Goal: Task Accomplishment & Management: Manage account settings

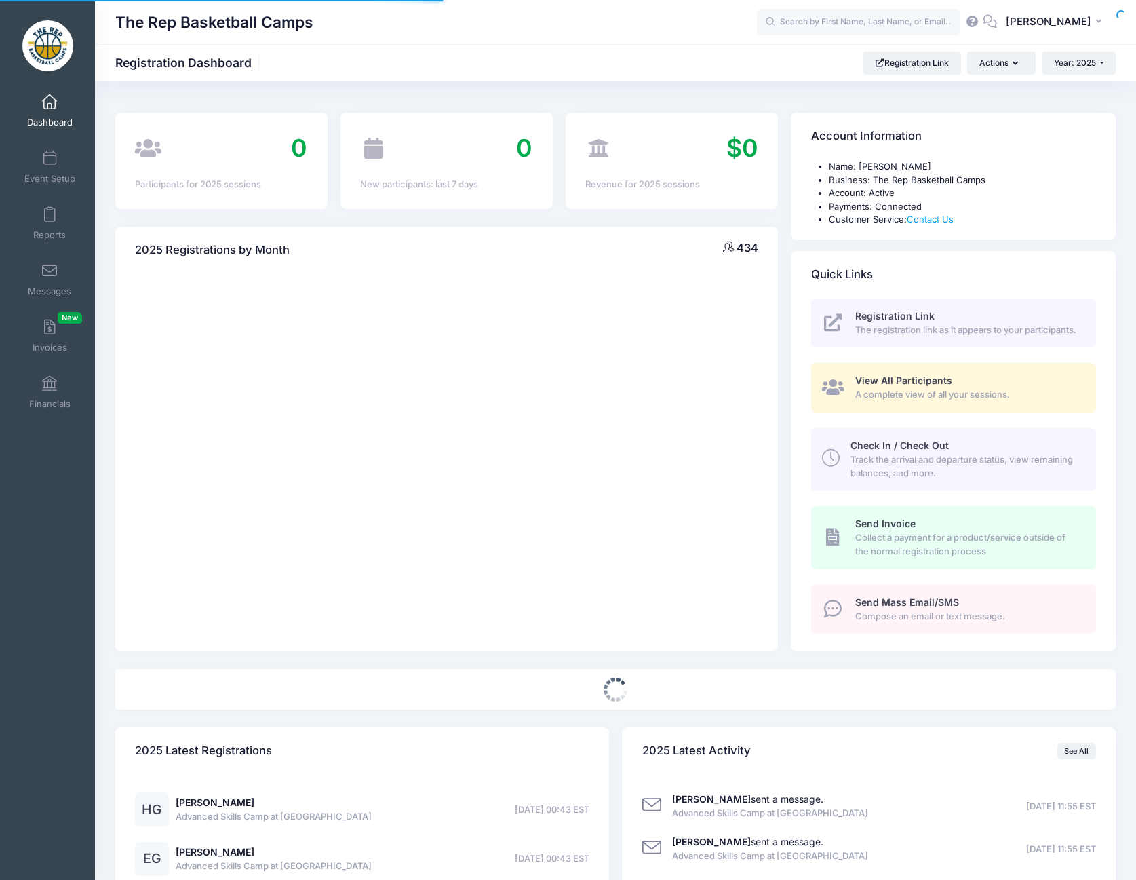
select select
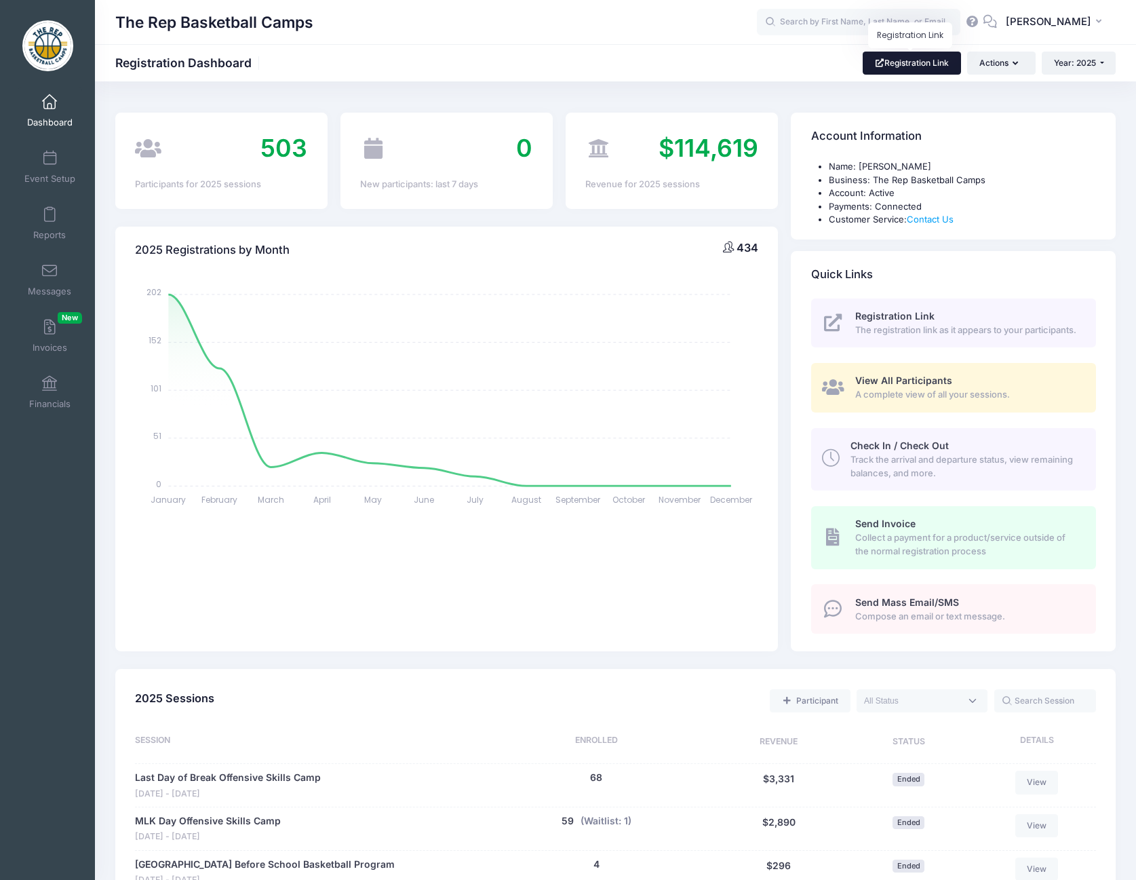
click at [897, 62] on link "Registration Link" at bounding box center [912, 63] width 98 height 23
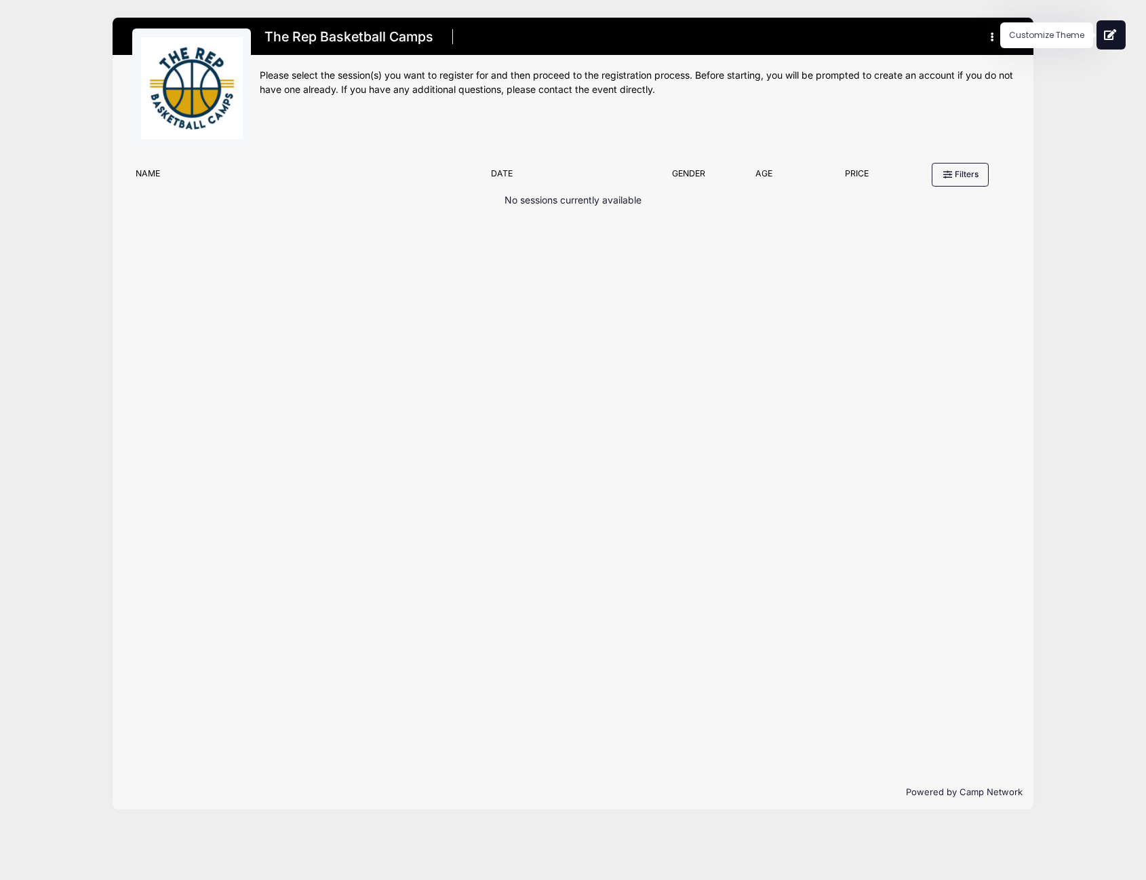
click at [1114, 35] on icon at bounding box center [1111, 34] width 14 height 11
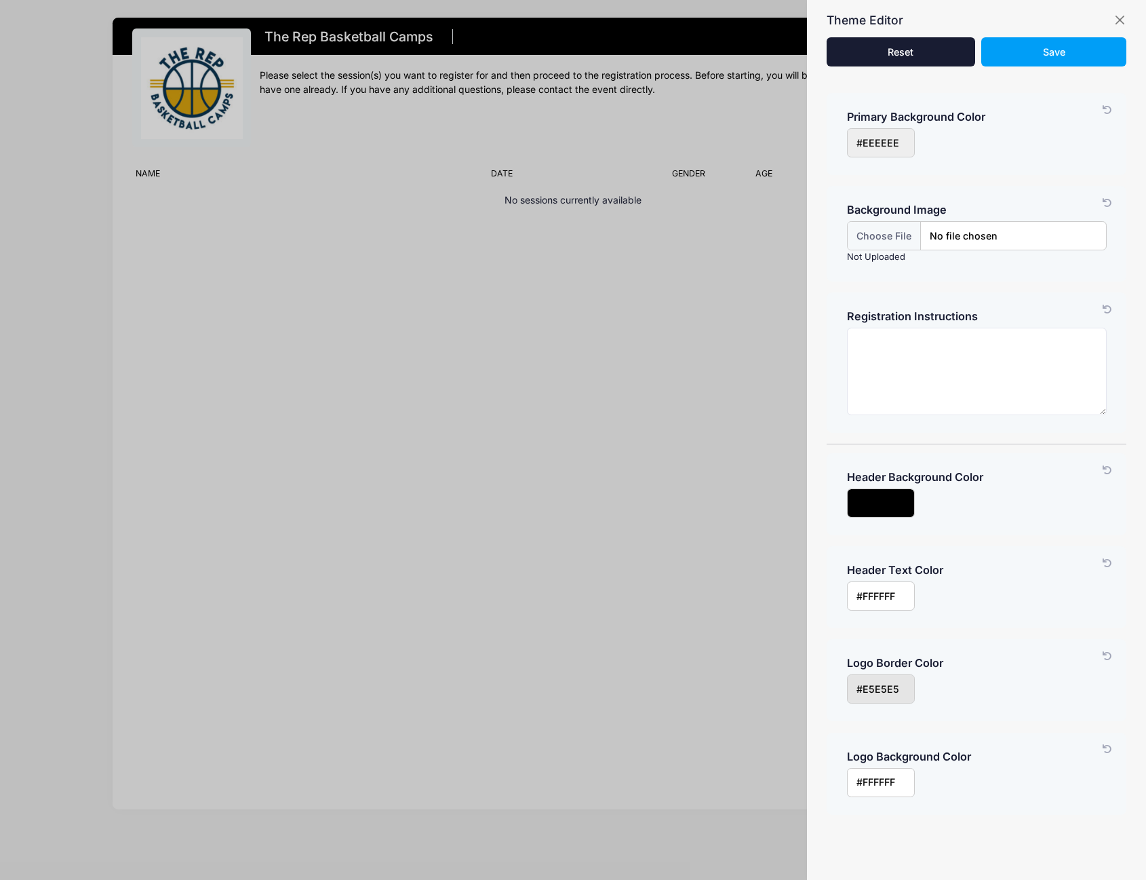
click at [899, 145] on input "input" at bounding box center [881, 142] width 68 height 29
paste input "#FEC621"
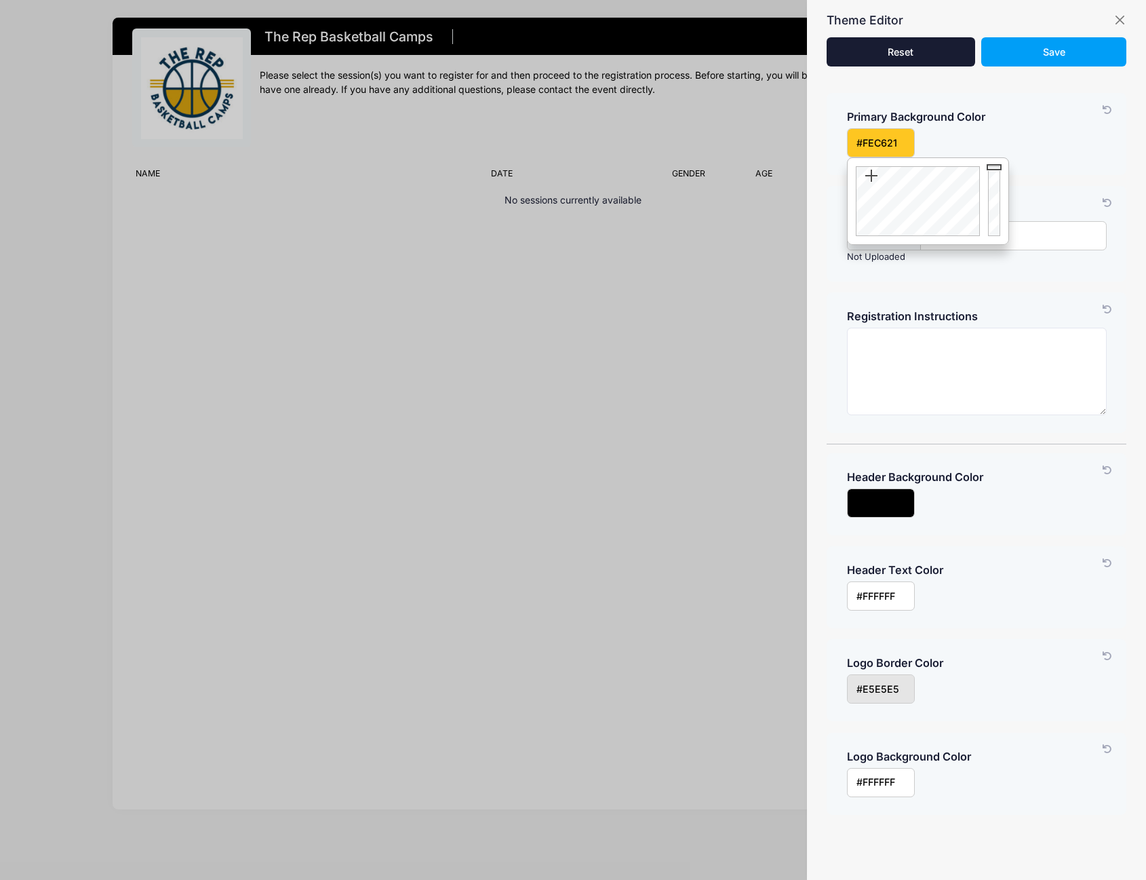
click at [1000, 141] on div at bounding box center [976, 142] width 273 height 29
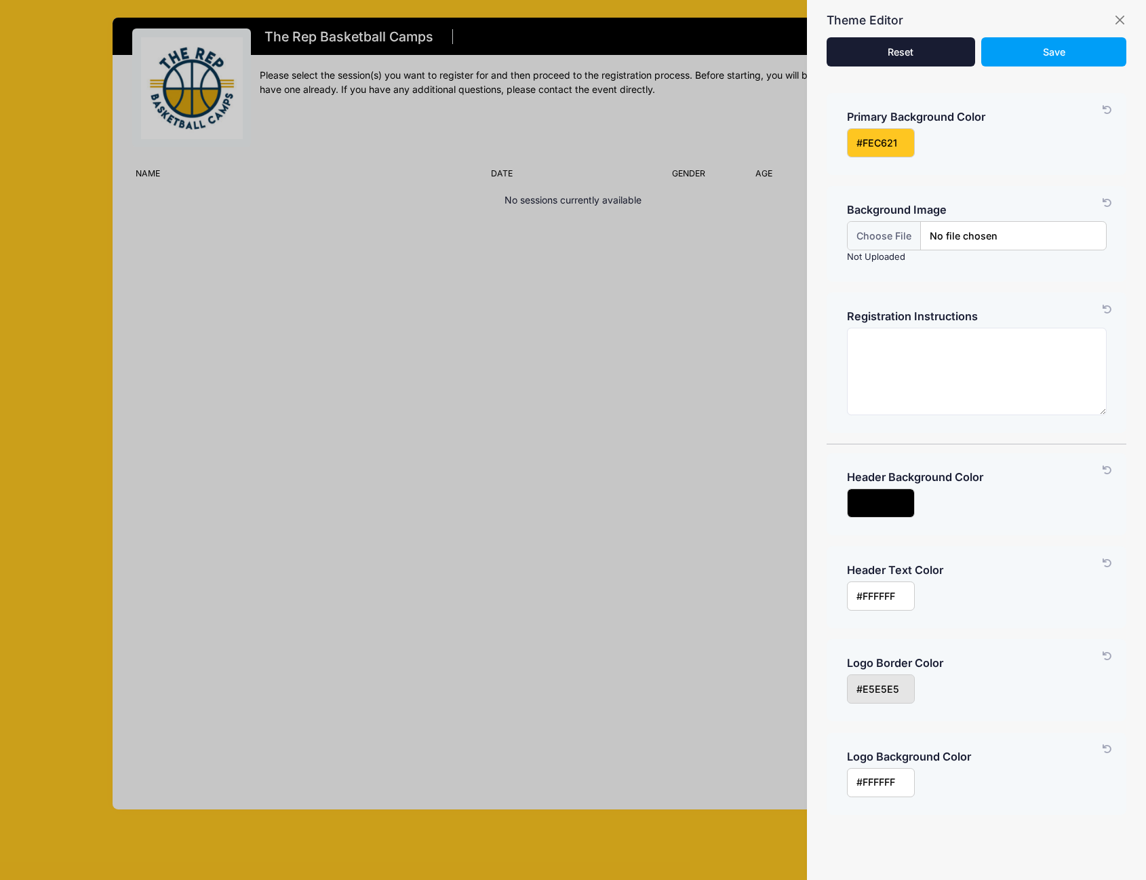
click at [880, 145] on input "input" at bounding box center [881, 142] width 68 height 29
click at [897, 151] on input "input" at bounding box center [881, 142] width 68 height 29
click at [896, 149] on input "input" at bounding box center [881, 142] width 68 height 29
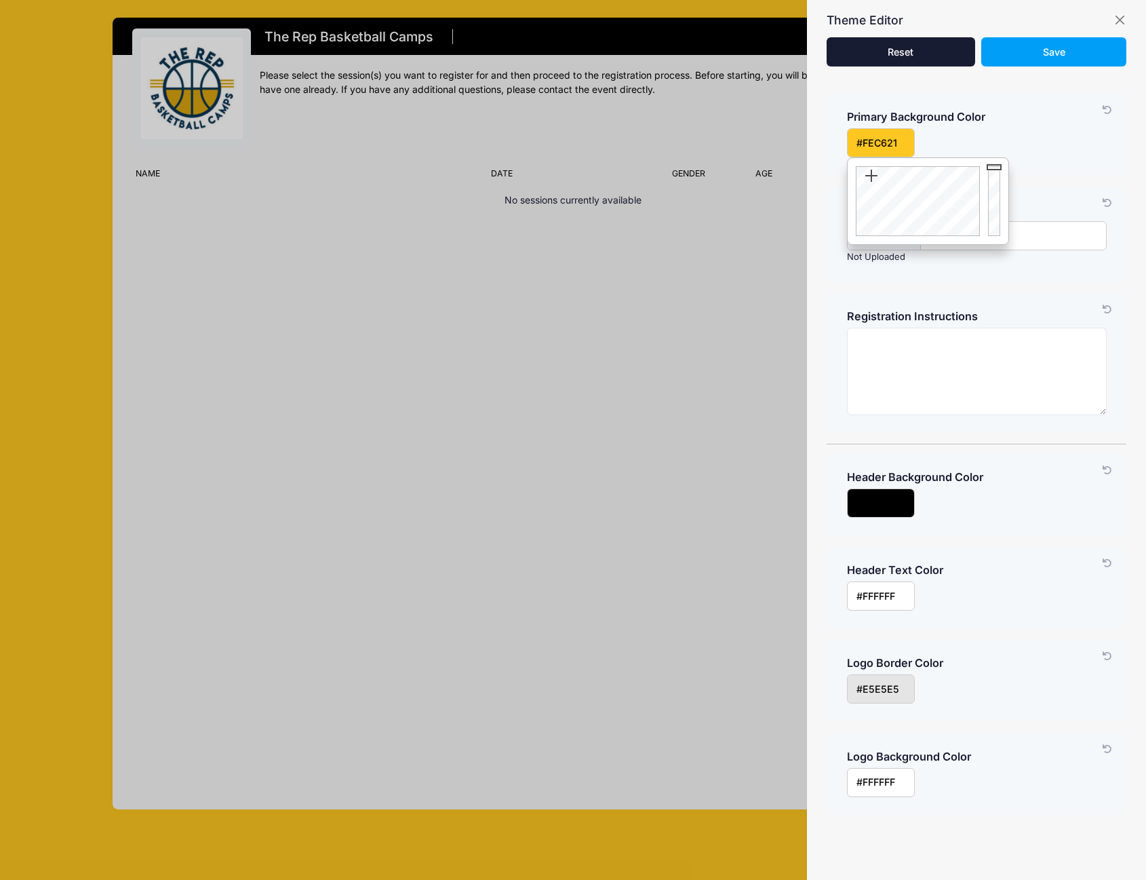
click at [896, 149] on input "input" at bounding box center [881, 142] width 68 height 29
paste input "#00618A"
type input "#00618A"
click at [975, 140] on div at bounding box center [976, 142] width 273 height 29
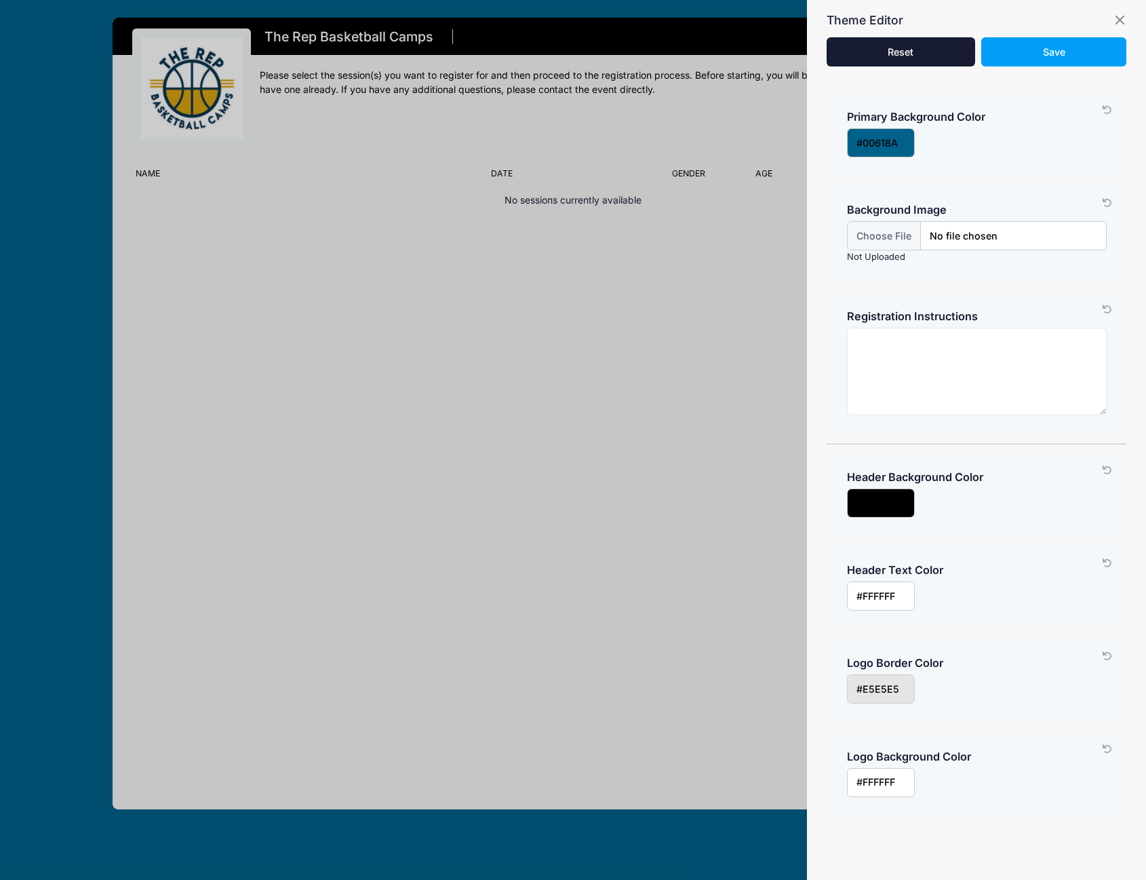
click at [903, 499] on input "input" at bounding box center [881, 502] width 68 height 29
click at [1037, 509] on div at bounding box center [976, 502] width 273 height 29
click at [902, 598] on input "input" at bounding box center [881, 595] width 68 height 29
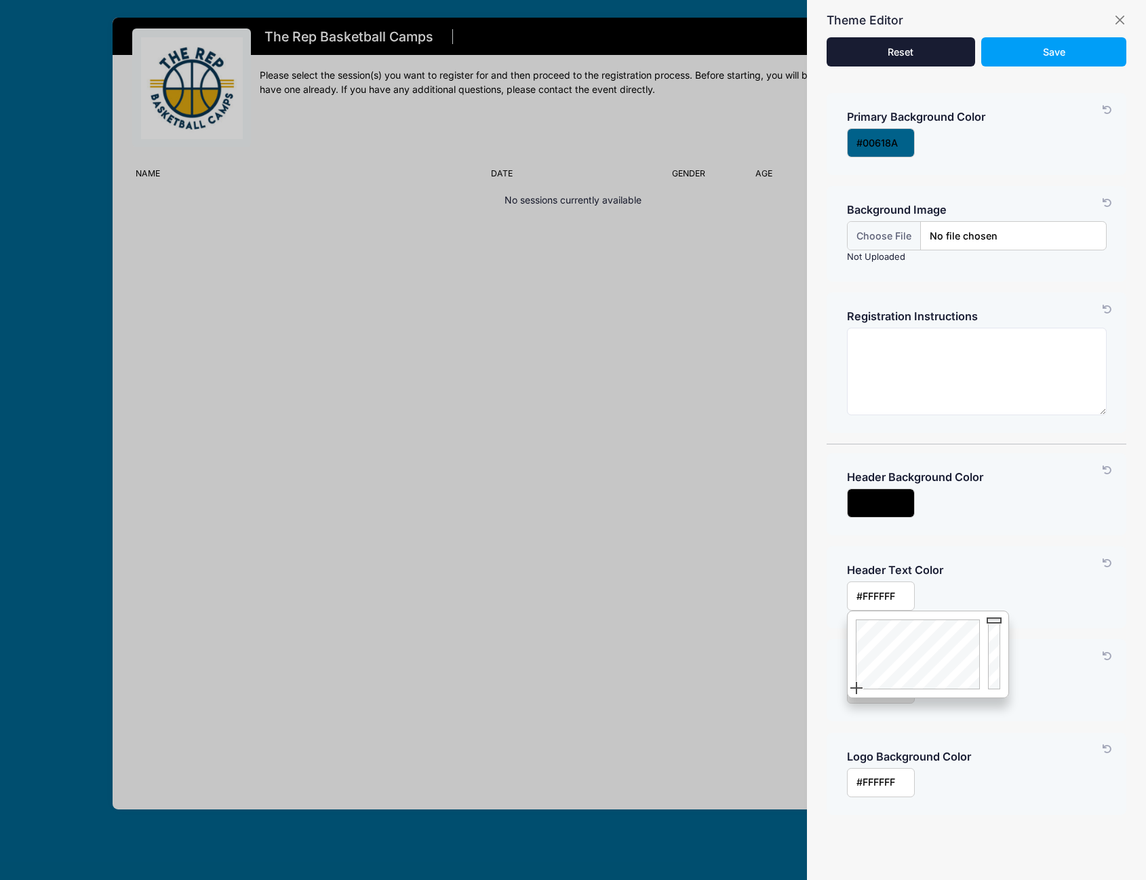
click at [1012, 568] on h4 "Header Text Color" at bounding box center [977, 571] width 260 height 14
click at [891, 597] on input "input" at bounding box center [881, 595] width 68 height 29
click at [893, 510] on input "input" at bounding box center [881, 502] width 68 height 29
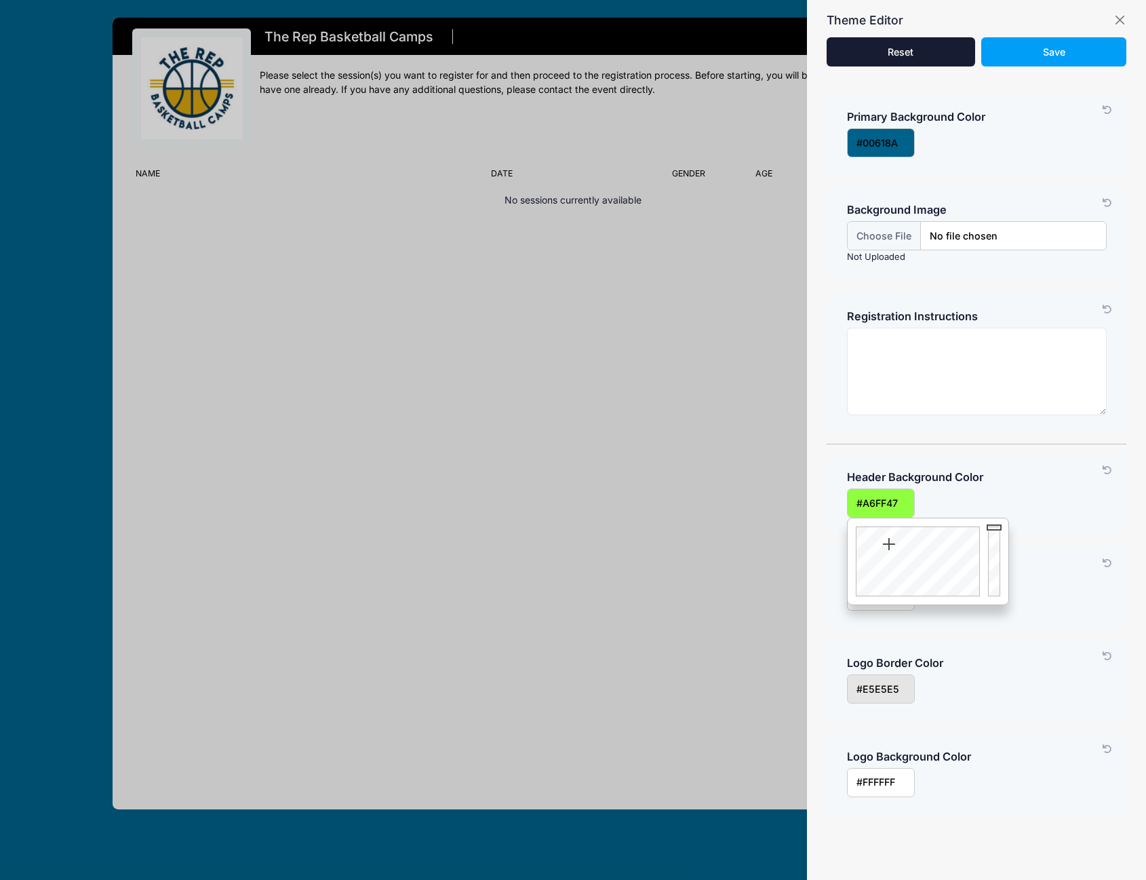
drag, startPoint x: 906, startPoint y: 547, endPoint x: 887, endPoint y: 546, distance: 19.0
click at [887, 546] on div at bounding box center [916, 561] width 136 height 86
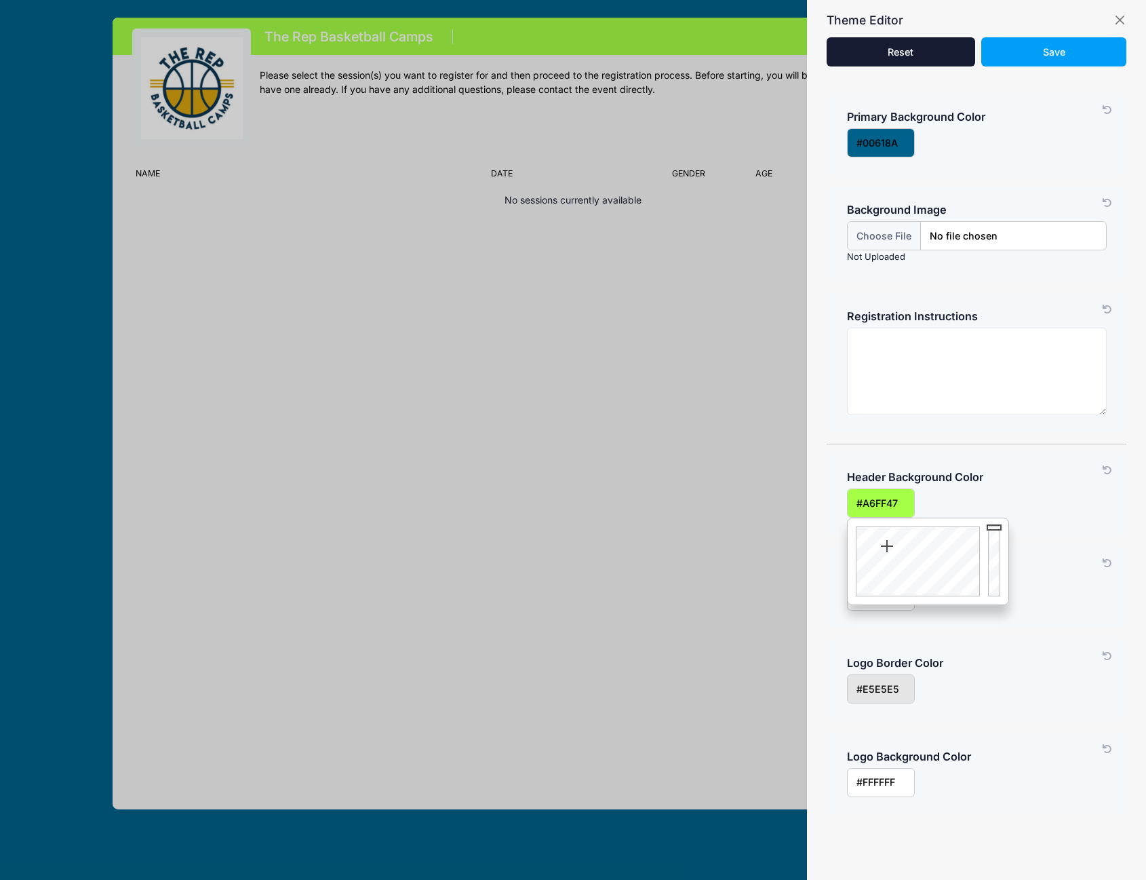
click at [888, 498] on input "input" at bounding box center [881, 502] width 68 height 29
paste input "FEC621"
type input "#FEC621"
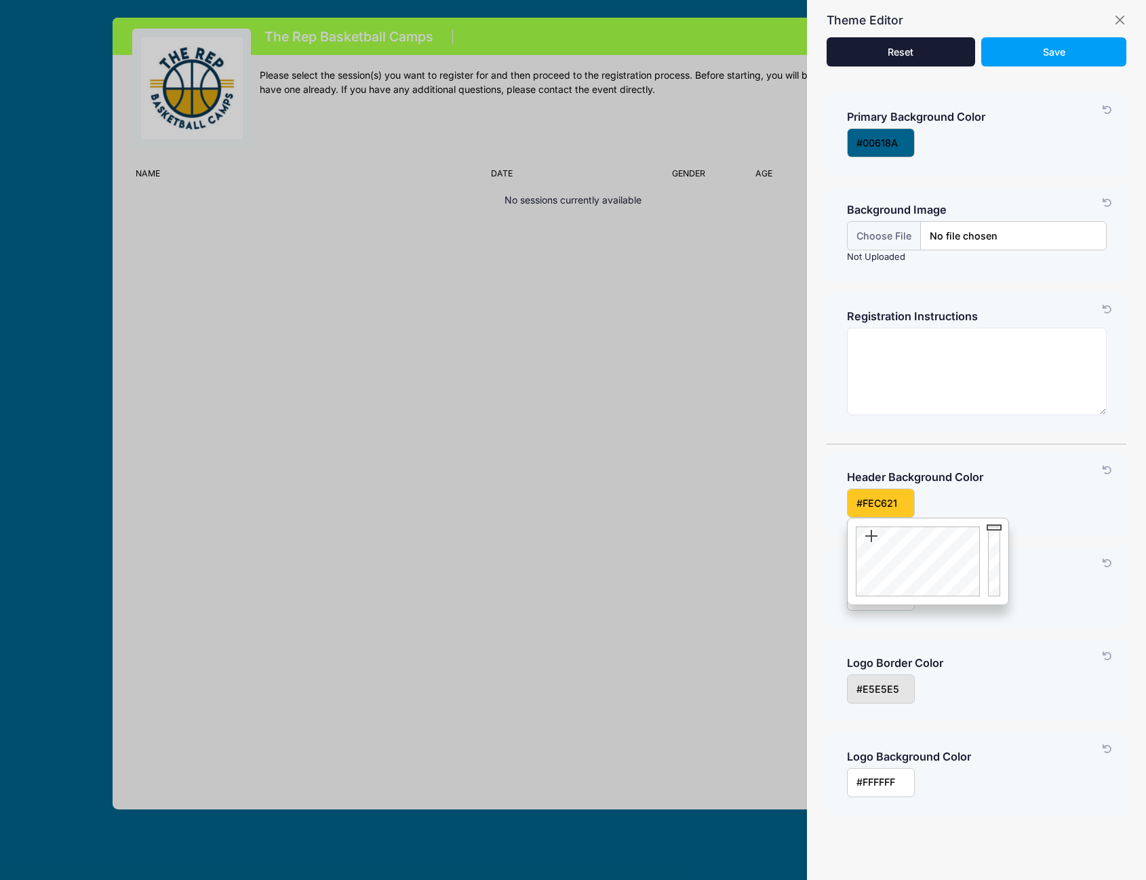
click at [1011, 501] on div at bounding box center [976, 502] width 273 height 29
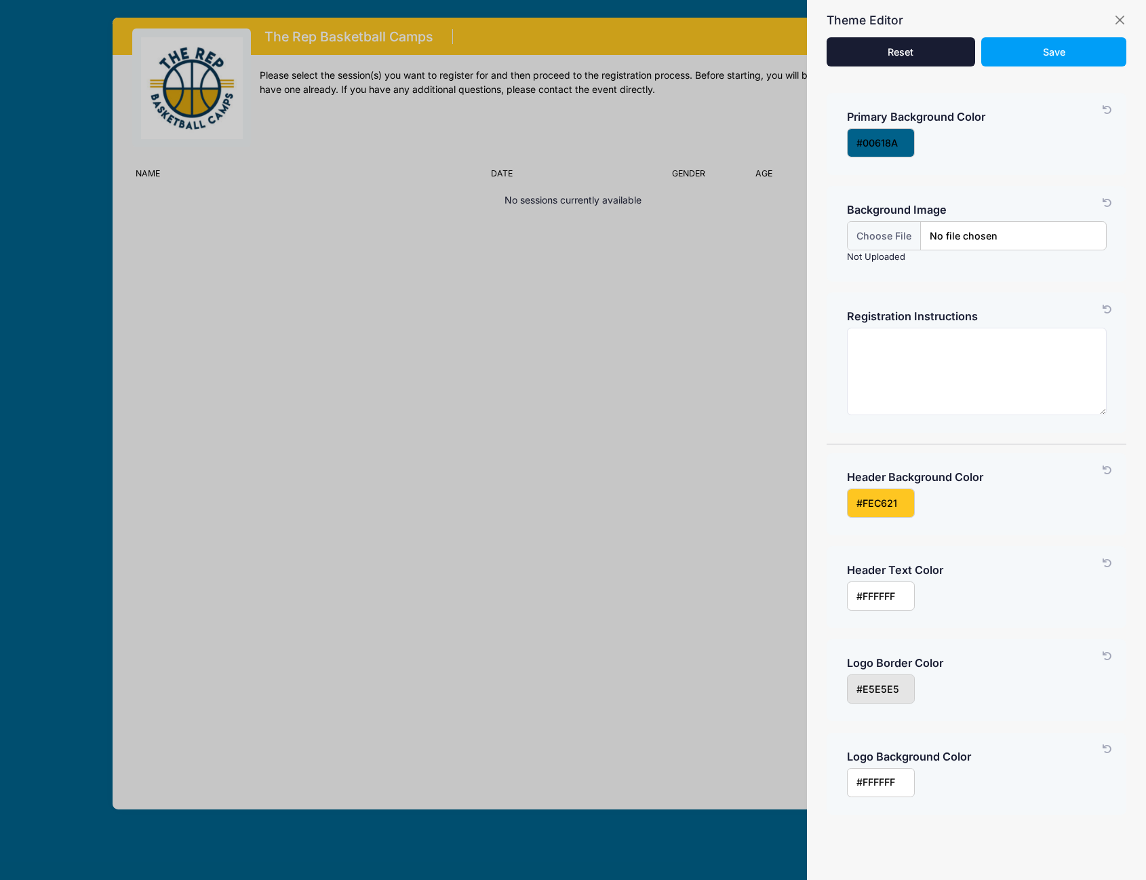
click at [876, 594] on input "input" at bounding box center [881, 595] width 68 height 29
paste input "#041B3D"
type input "#041B3D"
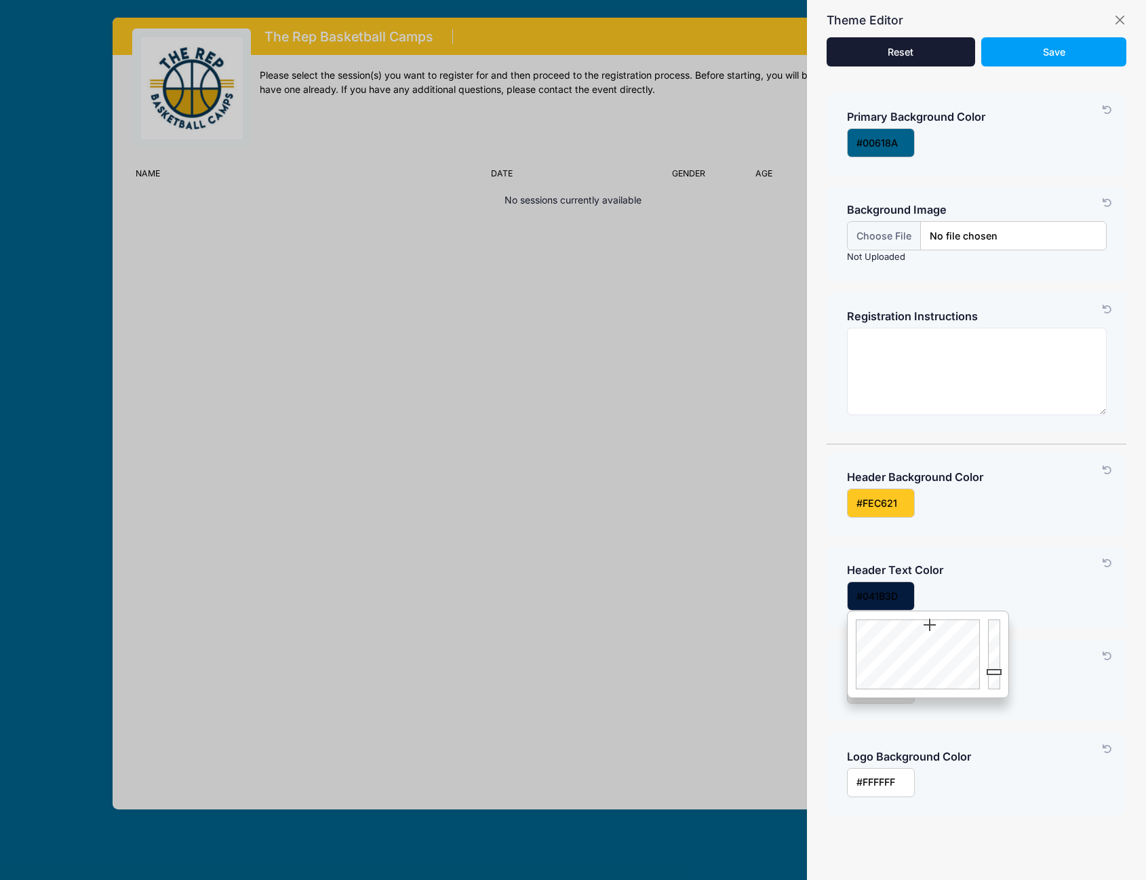
click at [975, 598] on div at bounding box center [976, 595] width 273 height 29
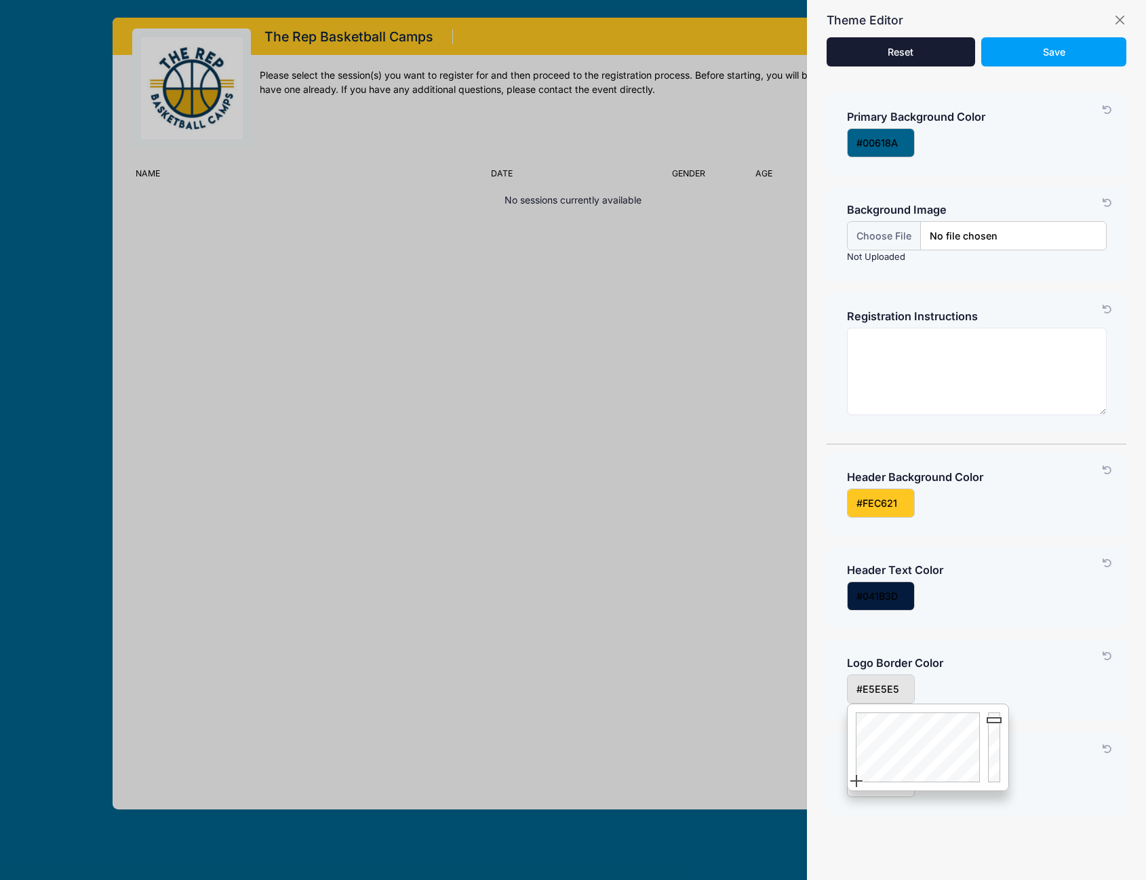
click at [876, 685] on input "input" at bounding box center [881, 688] width 68 height 29
type input "#FFFFFF"
drag, startPoint x: 998, startPoint y: 720, endPoint x: 997, endPoint y: 704, distance: 15.7
click at [997, 704] on div at bounding box center [996, 747] width 24 height 86
click at [1005, 678] on div at bounding box center [976, 688] width 273 height 29
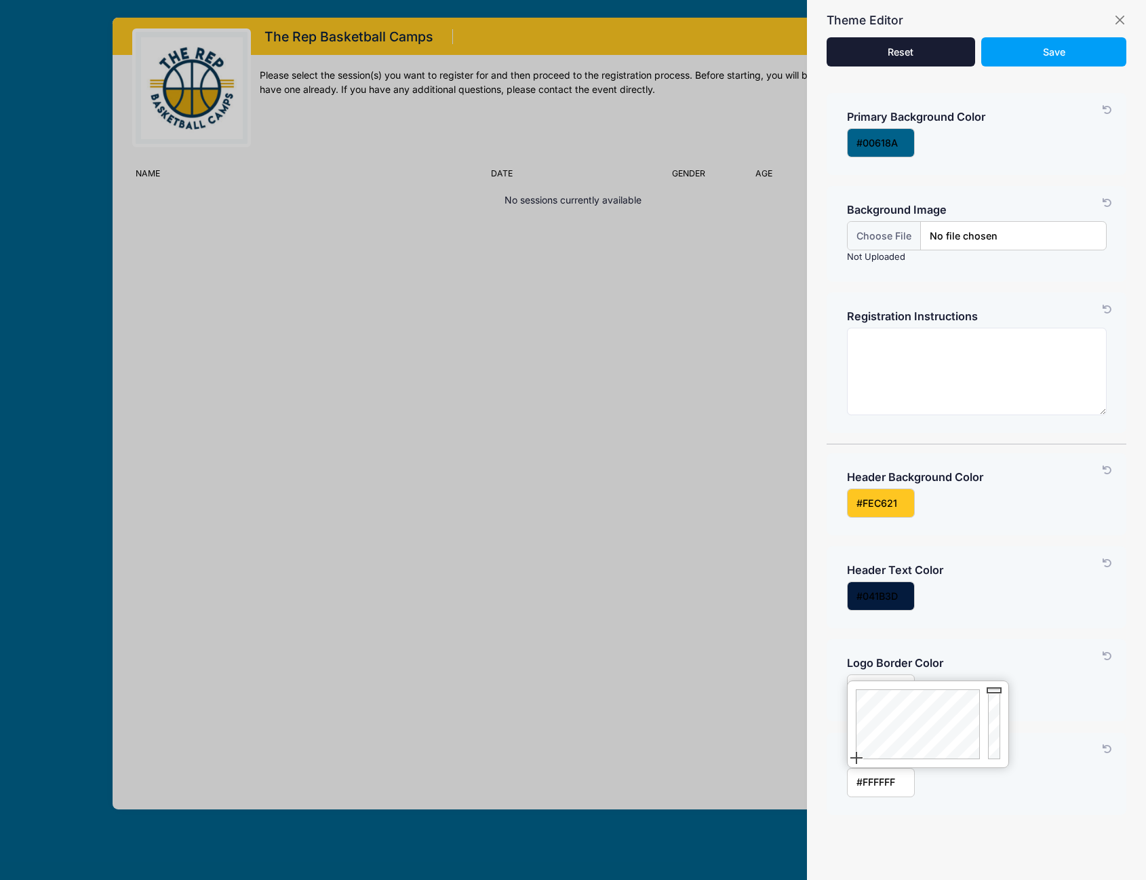
click at [889, 787] on input "input" at bounding box center [881, 782] width 68 height 29
drag, startPoint x: 994, startPoint y: 724, endPoint x: 990, endPoint y: 750, distance: 26.7
click at [990, 750] on div at bounding box center [996, 724] width 24 height 86
drag, startPoint x: 996, startPoint y: 750, endPoint x: 995, endPoint y: 775, distance: 25.8
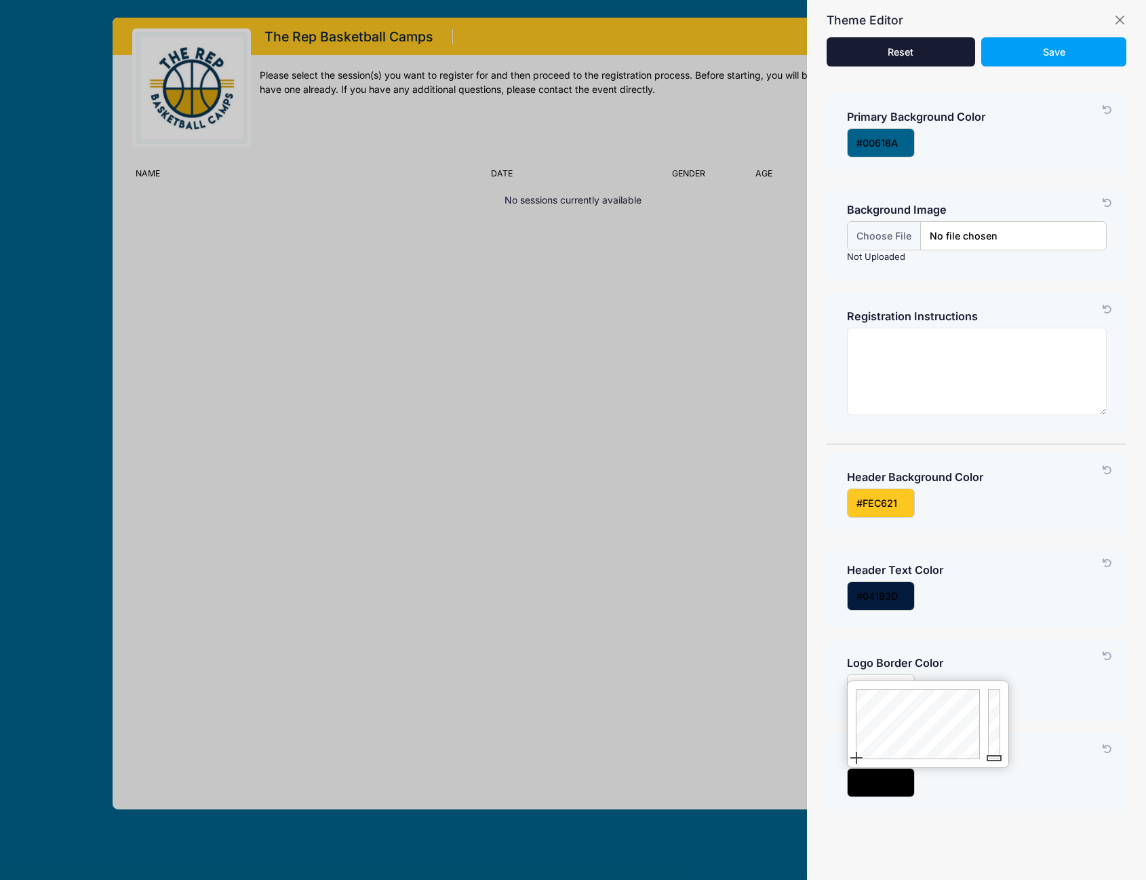
click at [995, 775] on body "Processing Request Please wait... Processing Request Please wait... Processing …" at bounding box center [573, 440] width 1146 height 880
click at [996, 743] on div at bounding box center [996, 724] width 24 height 86
click at [985, 805] on div "Logo Background Color Customize your registration link by changing the color to…" at bounding box center [977, 774] width 300 height 82
click at [893, 785] on input "input" at bounding box center [881, 782] width 68 height 29
click at [893, 782] on input "input" at bounding box center [881, 782] width 68 height 29
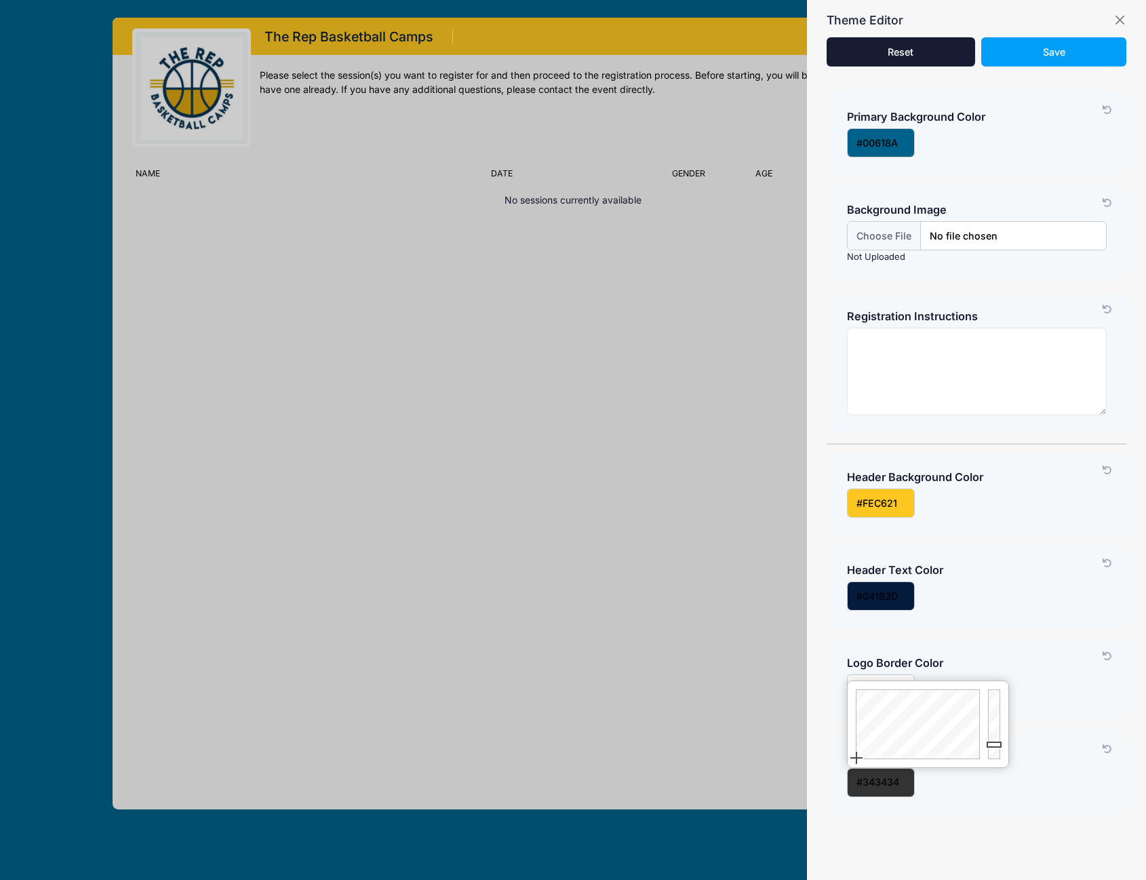
click at [893, 782] on input "input" at bounding box center [881, 782] width 68 height 29
click at [893, 783] on input "input" at bounding box center [881, 782] width 68 height 29
paste input "#008CBB"
type input "#008CBB"
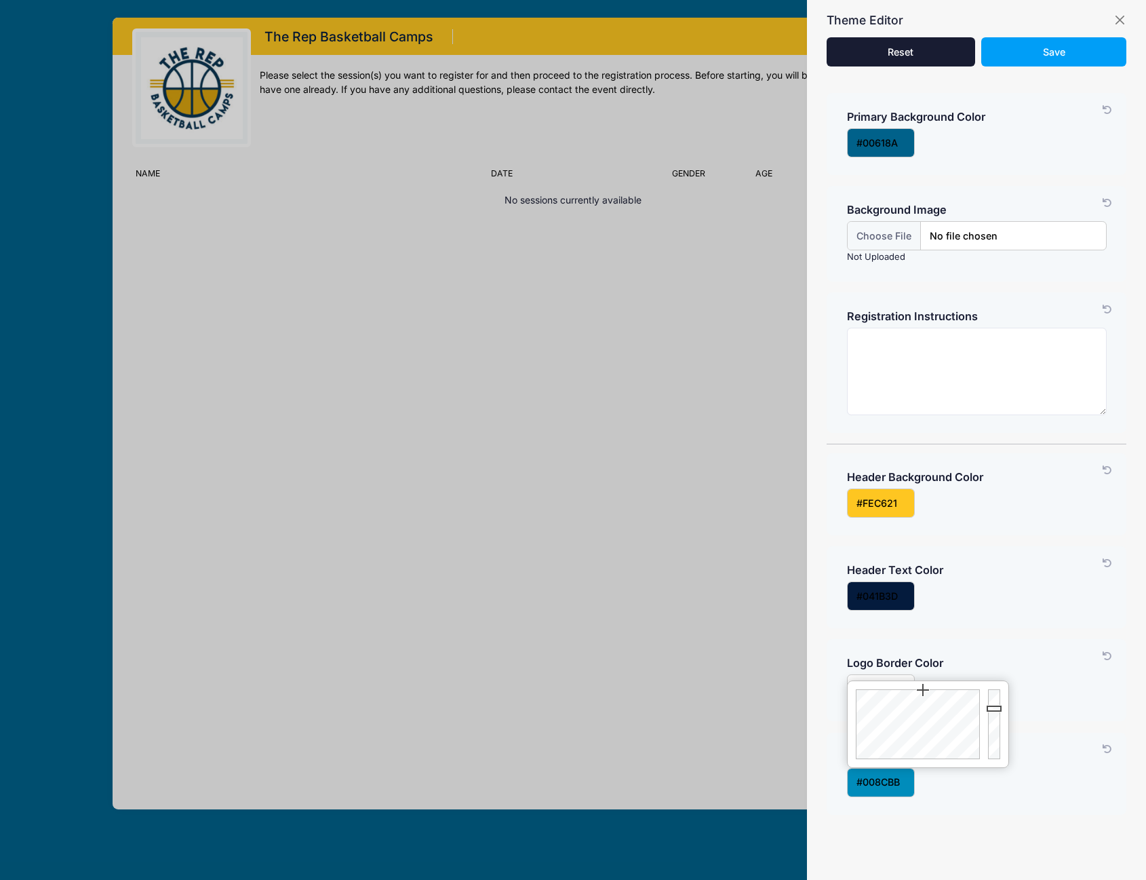
click at [984, 802] on div "Logo Background Color Customize your registration link by changing the color to…" at bounding box center [977, 774] width 300 height 82
click at [1057, 59] on button "Save" at bounding box center [1053, 51] width 144 height 29
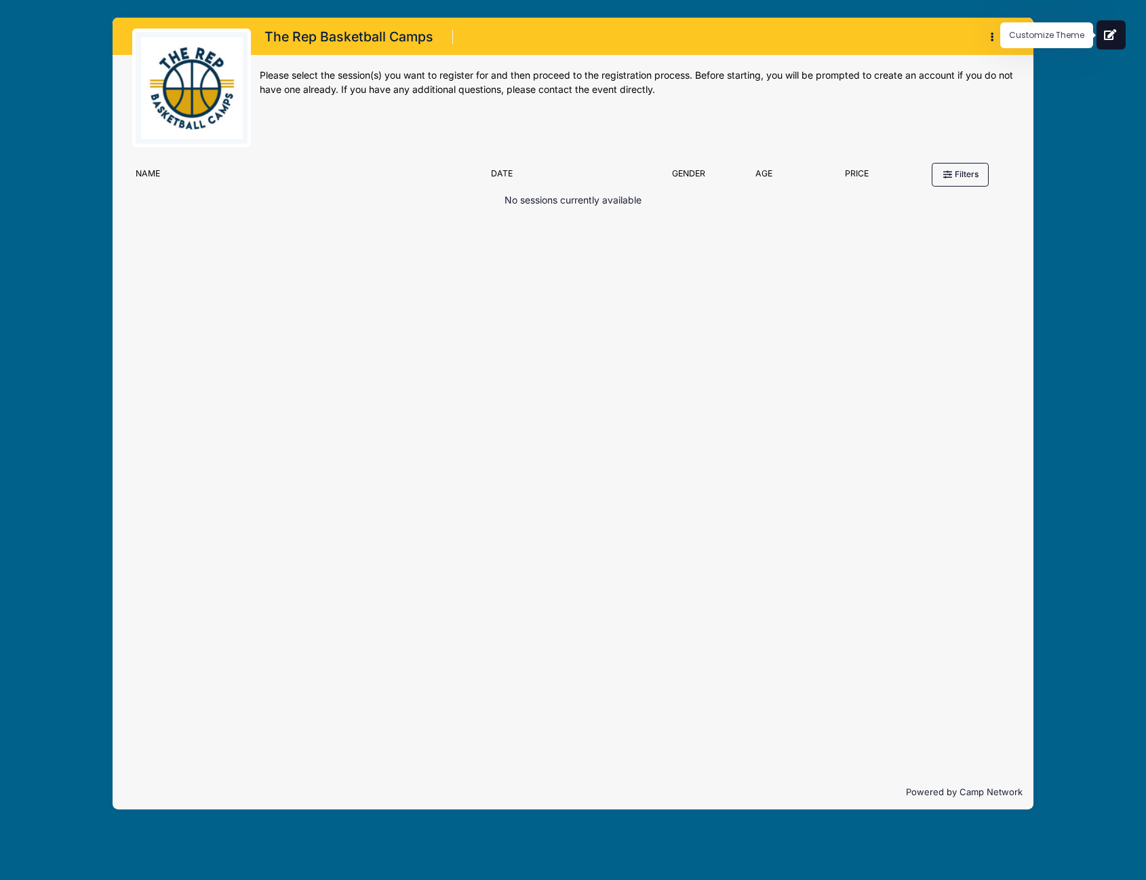
click at [1114, 34] on icon at bounding box center [1111, 34] width 14 height 11
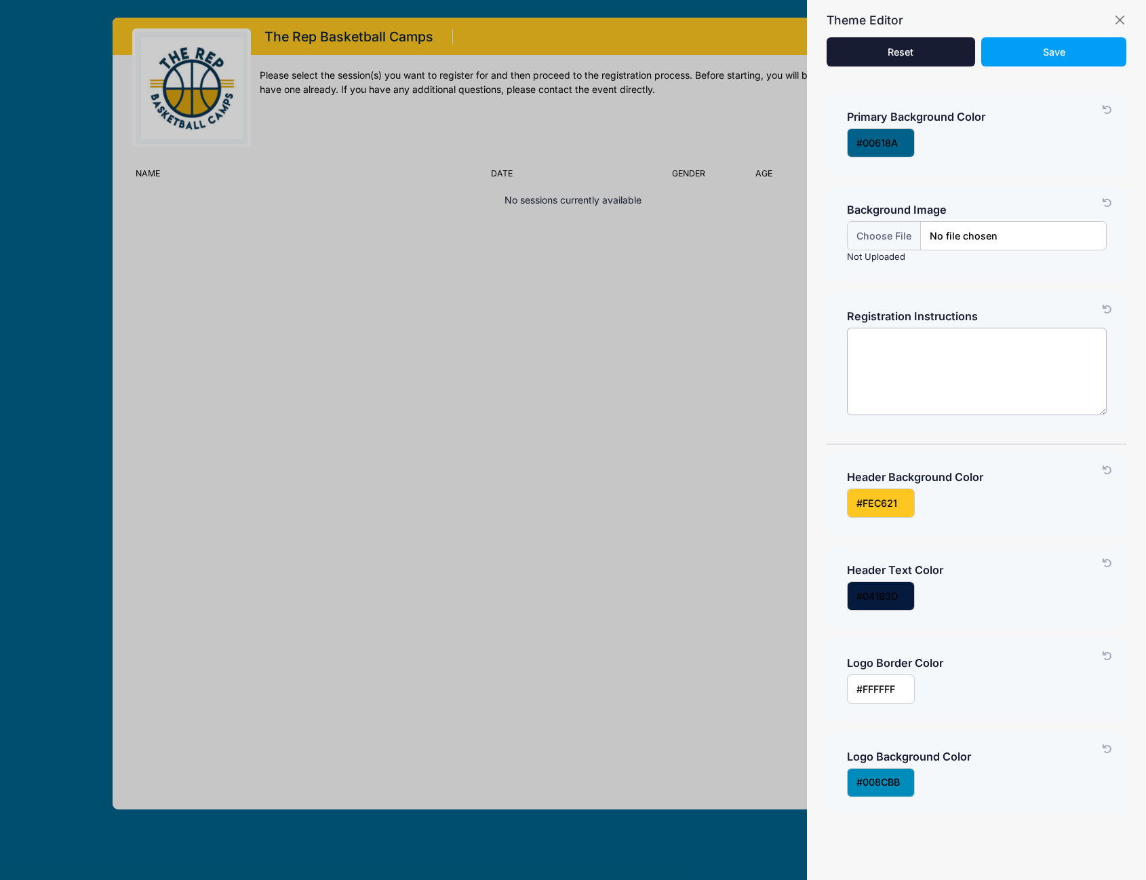
click at [941, 371] on textarea at bounding box center [977, 371] width 260 height 87
click at [874, 237] on input "file" at bounding box center [977, 235] width 260 height 29
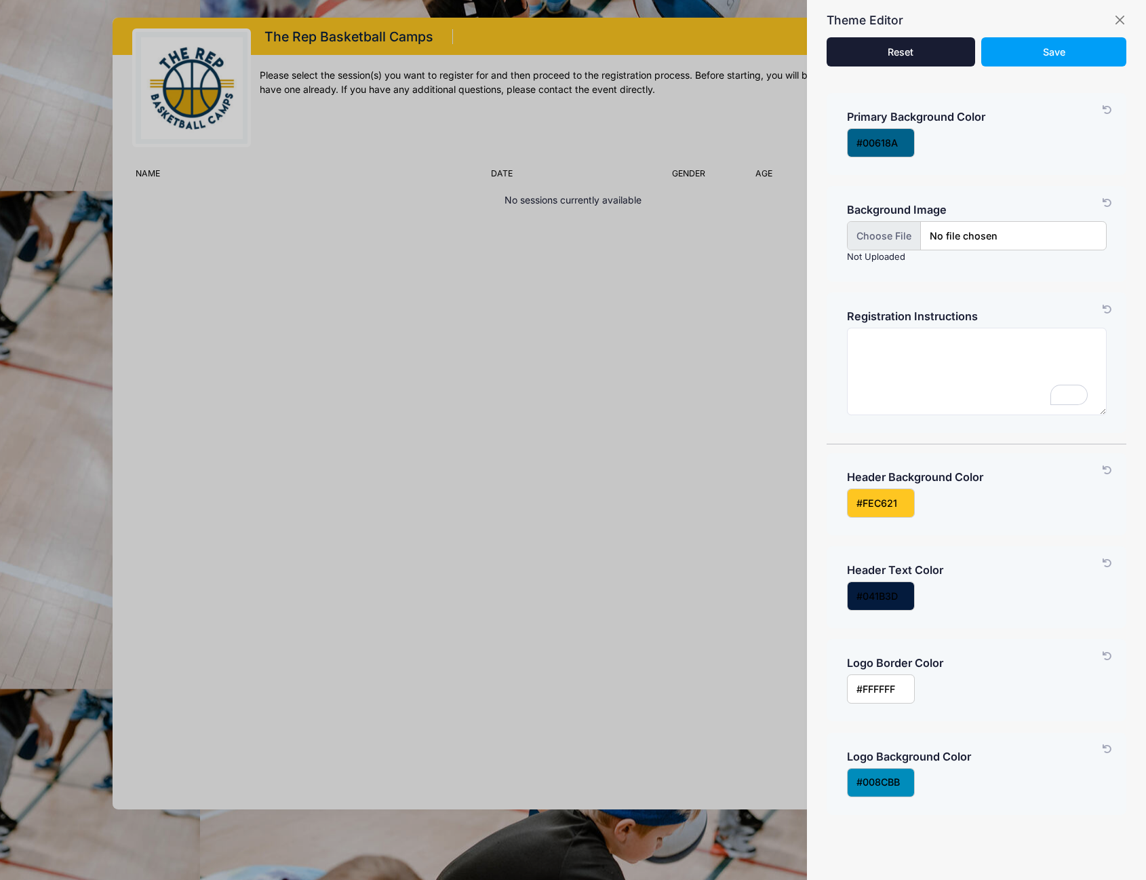
click at [897, 233] on input "file" at bounding box center [977, 235] width 260 height 29
type input "C:\fakepath\The Rep BB Camp.png"
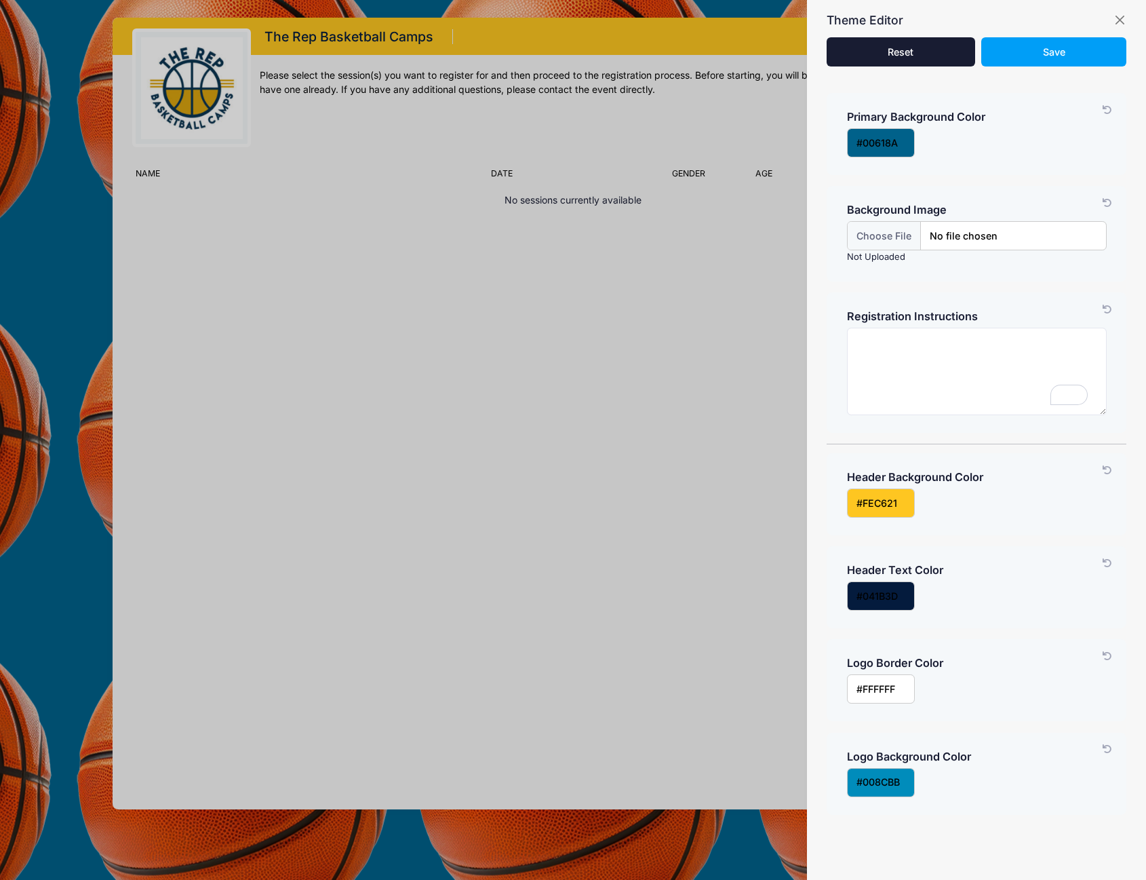
click at [1102, 204] on icon at bounding box center [1107, 203] width 11 height 9
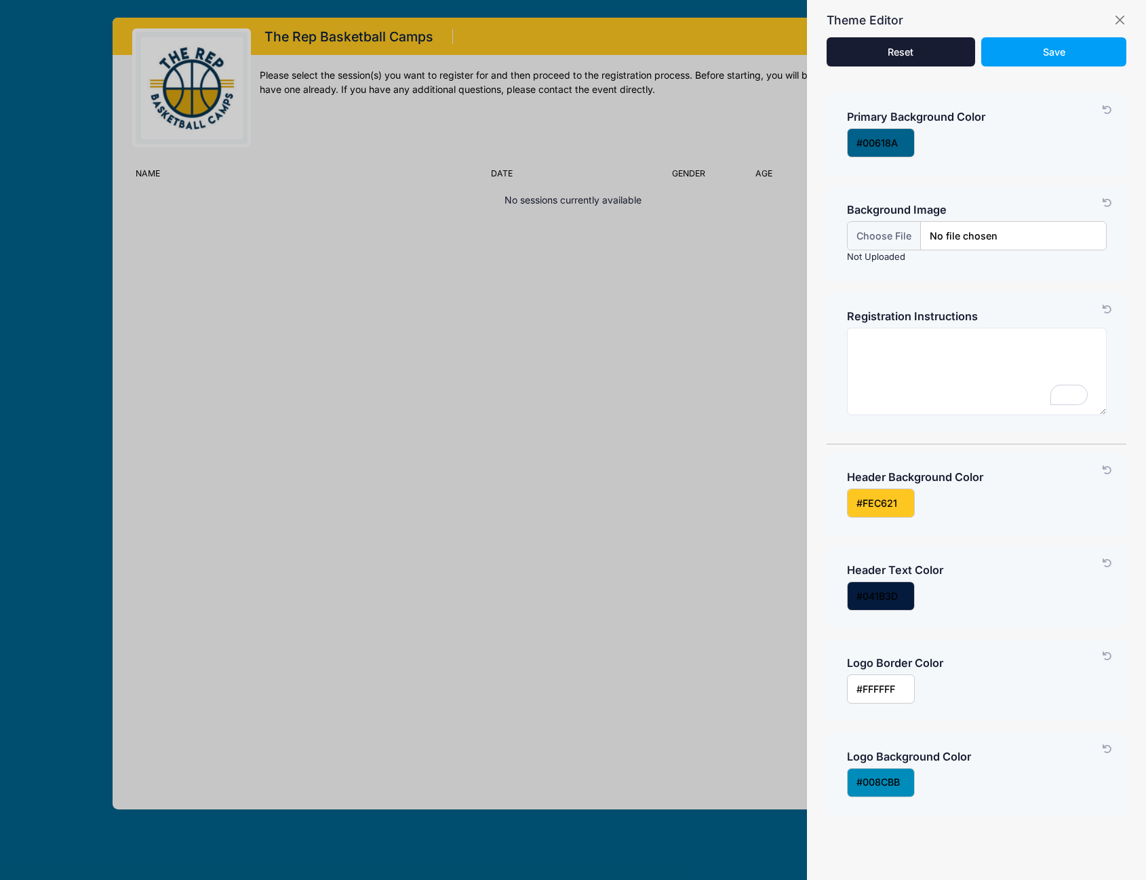
click at [968, 291] on div "Primary Background Color Customize your registration link by changing the backg…" at bounding box center [977, 263] width 300 height 340
click at [952, 372] on textarea "To enrich screen reader interactions, please activate Accessibility in Grammarl…" at bounding box center [977, 371] width 260 height 87
type textarea "P"
click at [1091, 54] on button "Save" at bounding box center [1053, 51] width 144 height 29
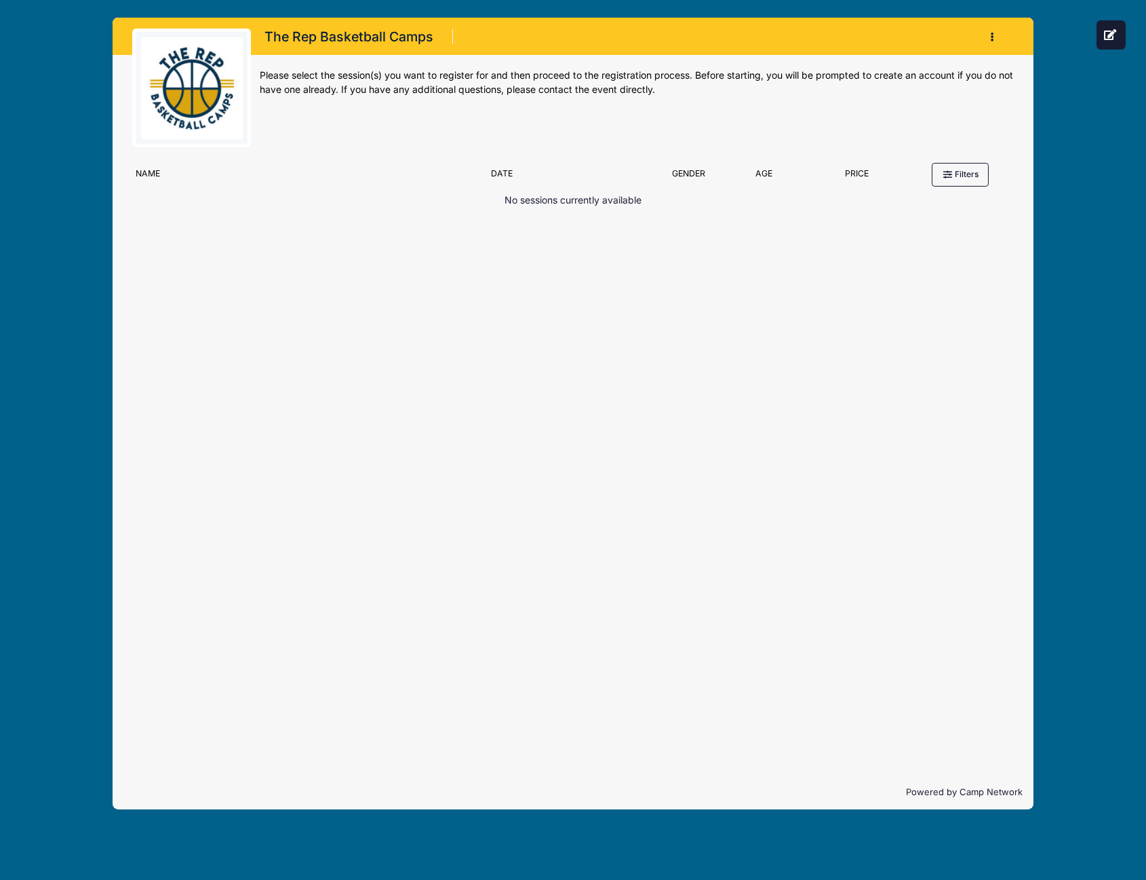
click at [184, 101] on img at bounding box center [192, 88] width 102 height 102
click at [1114, 38] on icon at bounding box center [1111, 34] width 14 height 11
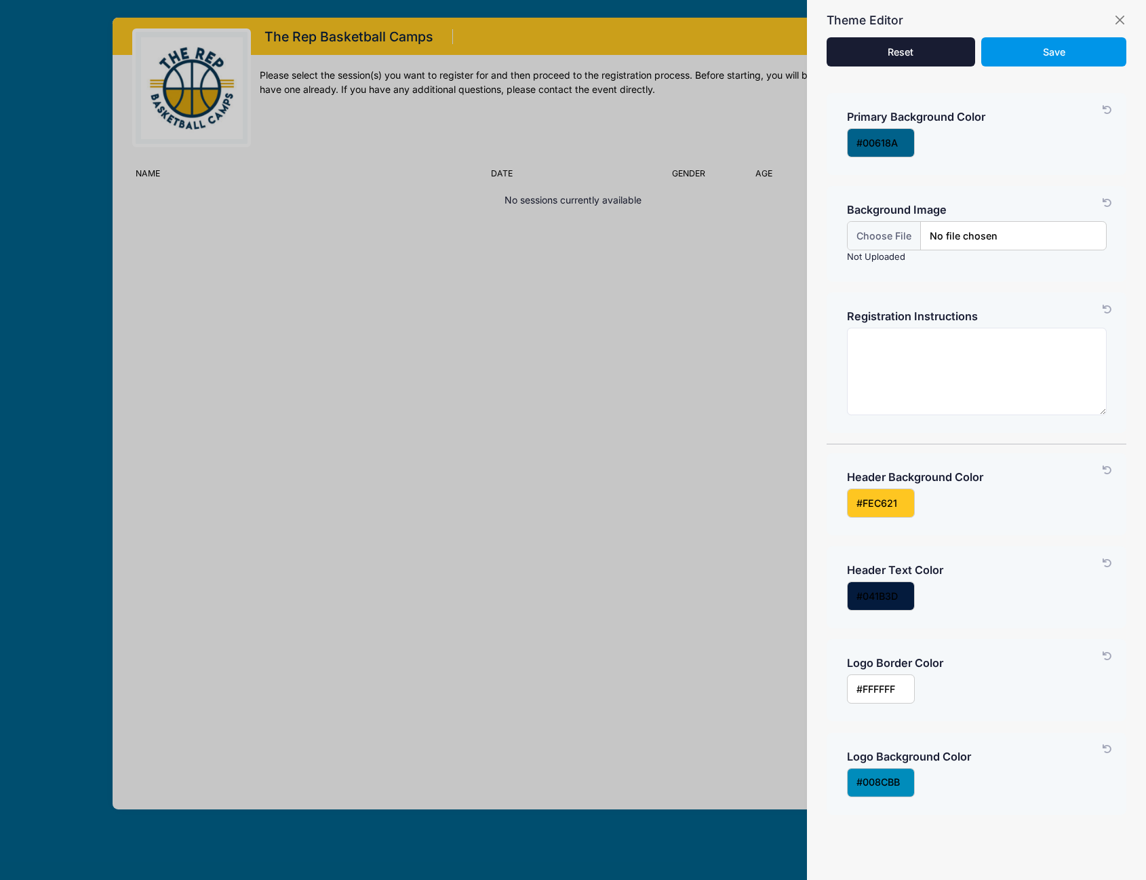
drag, startPoint x: 1044, startPoint y: 60, endPoint x: 1104, endPoint y: 47, distance: 61.7
click at [1044, 60] on button "Save" at bounding box center [1053, 51] width 144 height 29
